Goal: Information Seeking & Learning: Learn about a topic

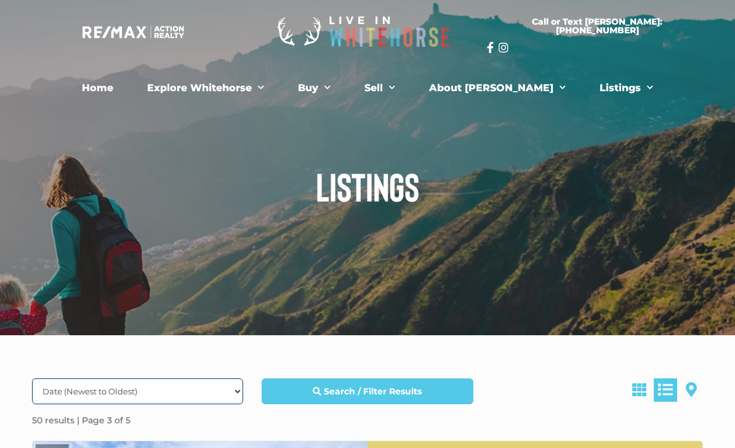
click at [241, 395] on select "Date (Newest to Oldest) Date (Oldest to Newest) Price (Highest to Lowest) Price…" at bounding box center [137, 391] width 211 height 26
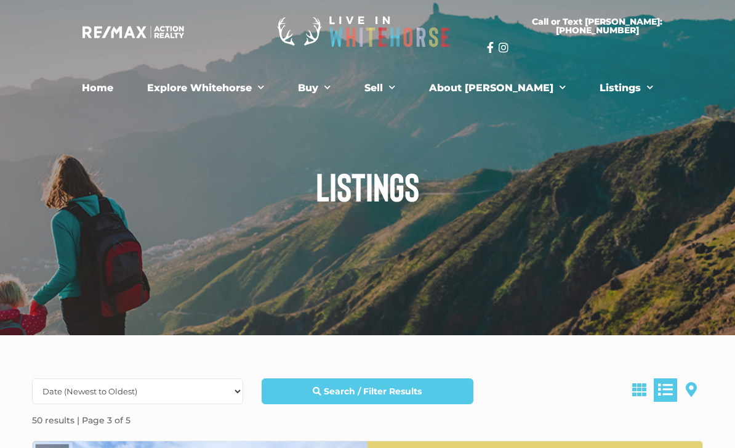
click at [673, 397] on link at bounding box center [665, 389] width 23 height 23
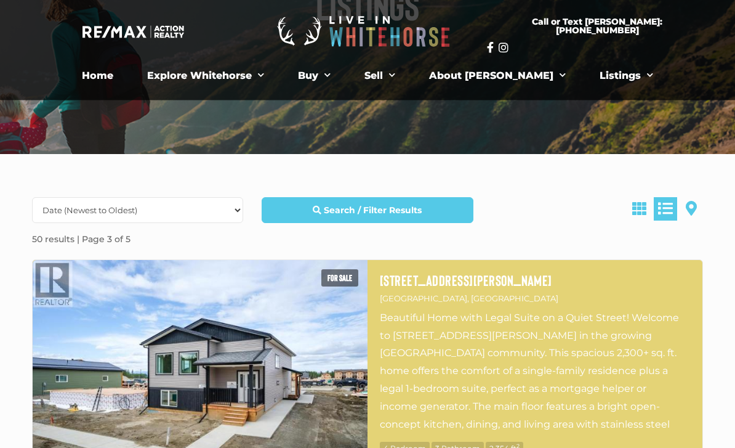
scroll to position [177, 0]
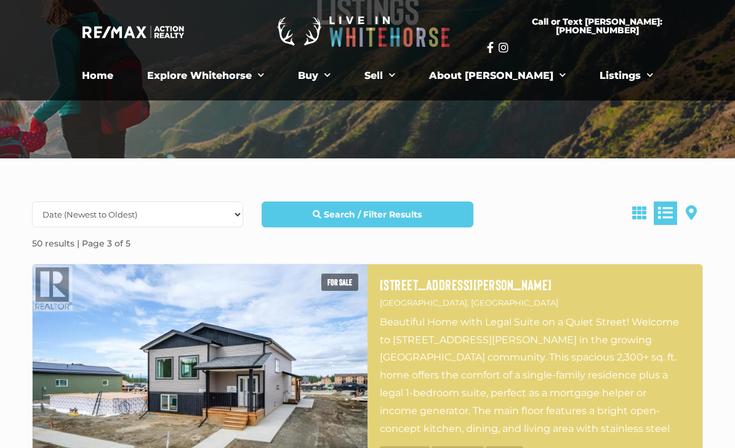
click at [360, 221] on link "Search / Filter Results" at bounding box center [367, 214] width 211 height 26
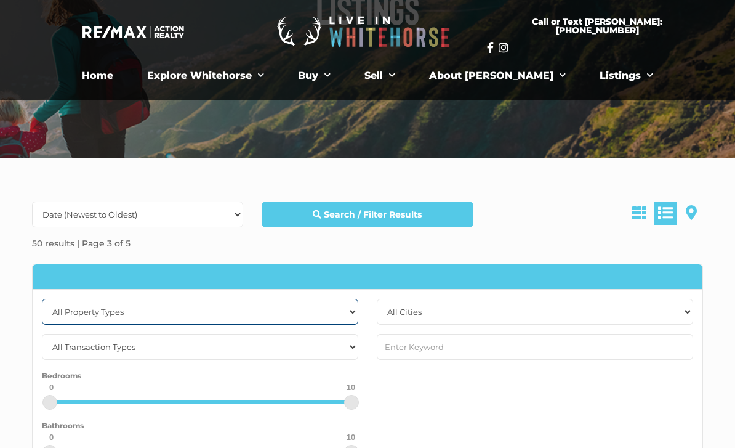
click at [356, 314] on select "All Property Types Business Industrial Office Other Single Family Vacant Land" at bounding box center [200, 312] width 316 height 26
select select "Vacant Land"
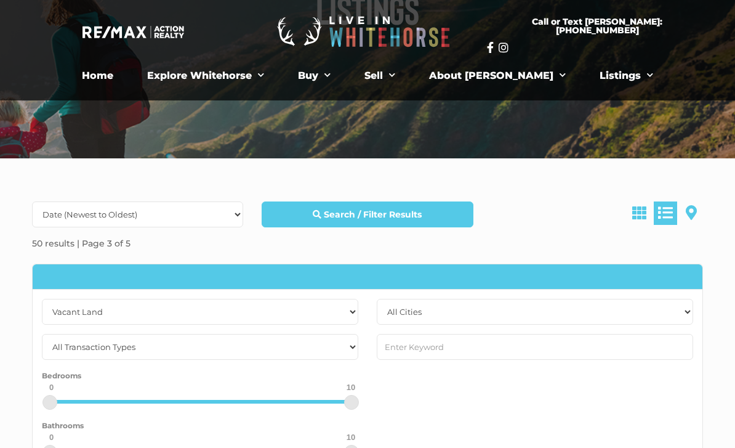
click at [370, 213] on strong "Search / Filter Results" at bounding box center [373, 214] width 98 height 11
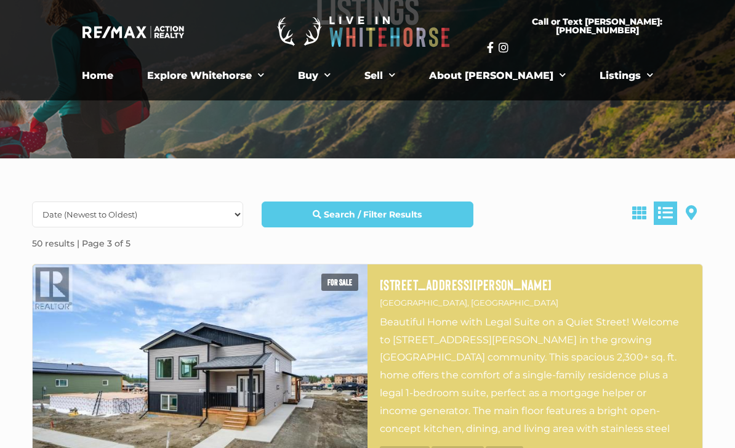
click at [369, 221] on link "Search / Filter Results" at bounding box center [367, 214] width 211 height 26
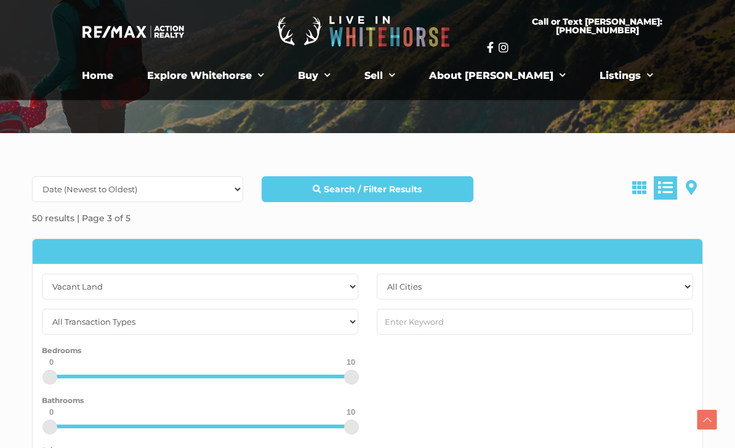
scroll to position [204, 0]
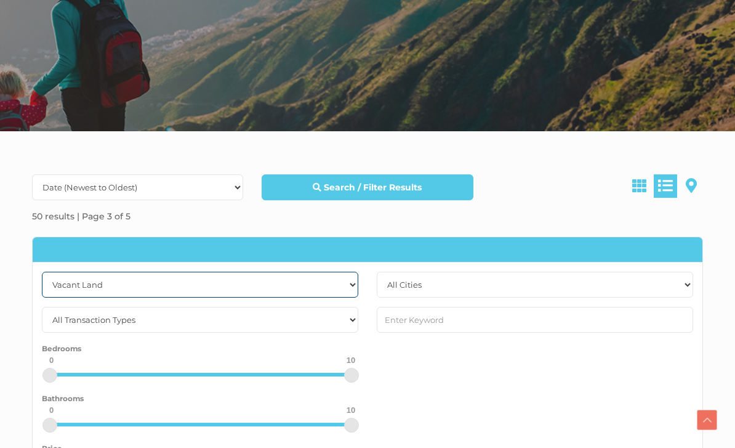
click at [85, 280] on select "All Property Types Business Industrial Office Other Single Family Vacant Land" at bounding box center [200, 284] width 316 height 26
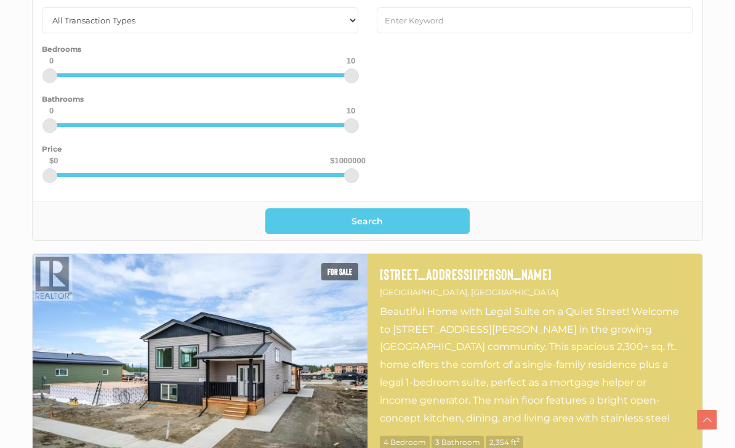
scroll to position [503, 0]
click at [369, 224] on button "Search" at bounding box center [367, 221] width 205 height 26
